Goal: Submit feedback/report problem

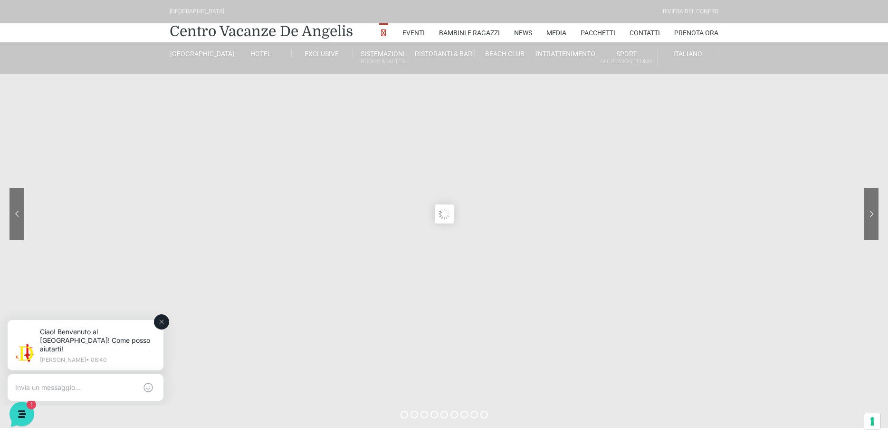
click at [51, 383] on textarea at bounding box center [76, 387] width 122 height 9
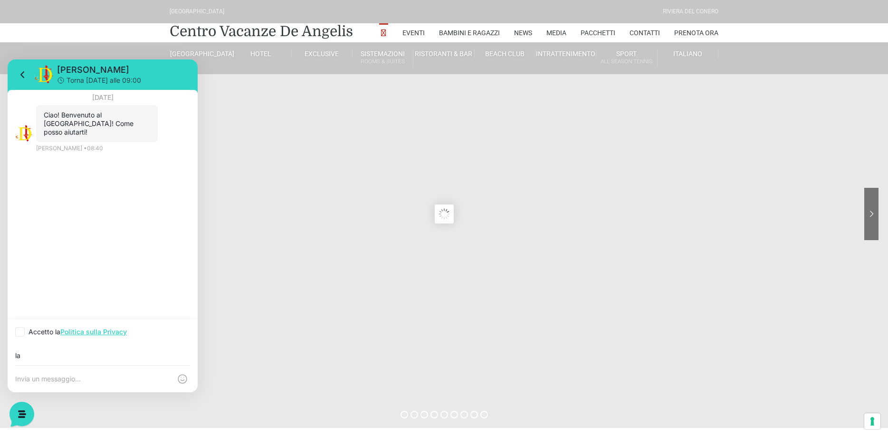
type input "l"
type input "avete delle offerte per prenotazioni dell'ultimo minuto."
click at [20, 321] on icon at bounding box center [20, 322] width 6 height 6
click at [20, 321] on input "Accetto la Politica sulla Privacy" at bounding box center [18, 322] width 6 height 6
checkbox input "true"
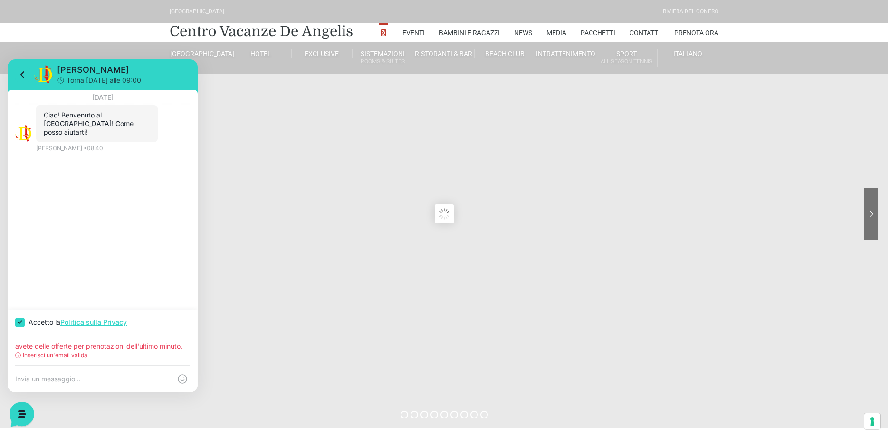
click at [24, 380] on textarea at bounding box center [93, 378] width 156 height 9
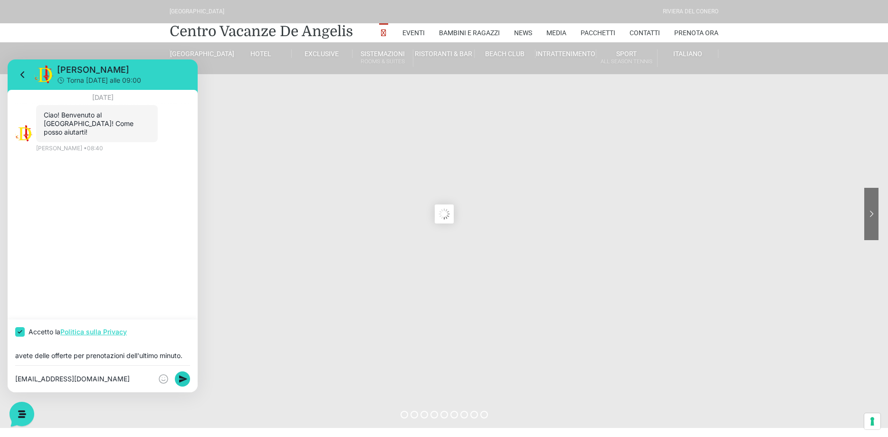
type textarea "[EMAIL_ADDRESS][DOMAIN_NAME]"
click at [181, 375] on rect at bounding box center [182, 378] width 15 height 15
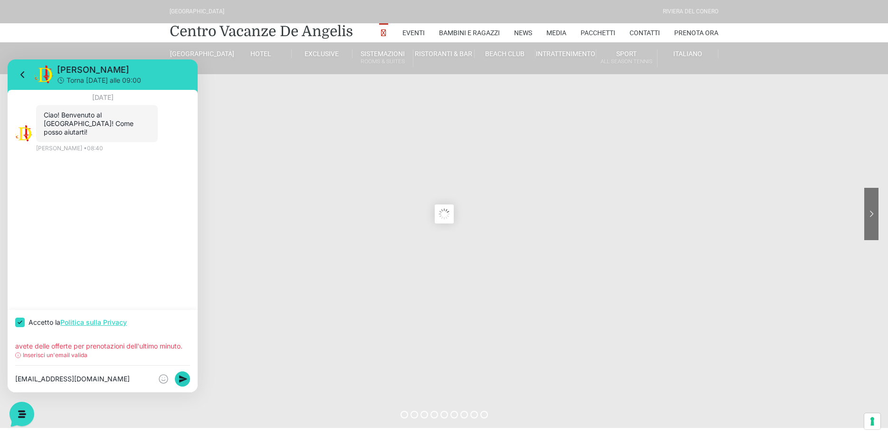
click at [181, 380] on icon at bounding box center [183, 378] width 8 height 7
click at [175, 371] on button at bounding box center [182, 378] width 15 height 15
click at [273, 124] on sr7-content at bounding box center [444, 214] width 888 height 428
